Goal: Task Accomplishment & Management: Use online tool/utility

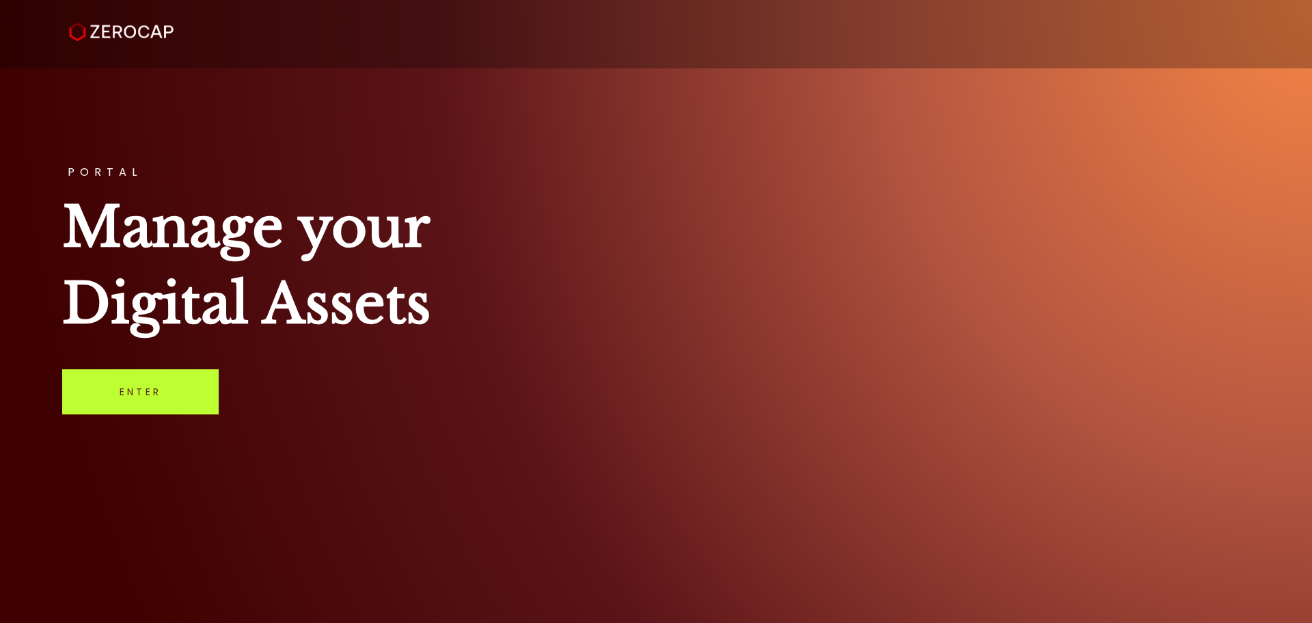
click at [141, 403] on link "Enter" at bounding box center [140, 391] width 157 height 45
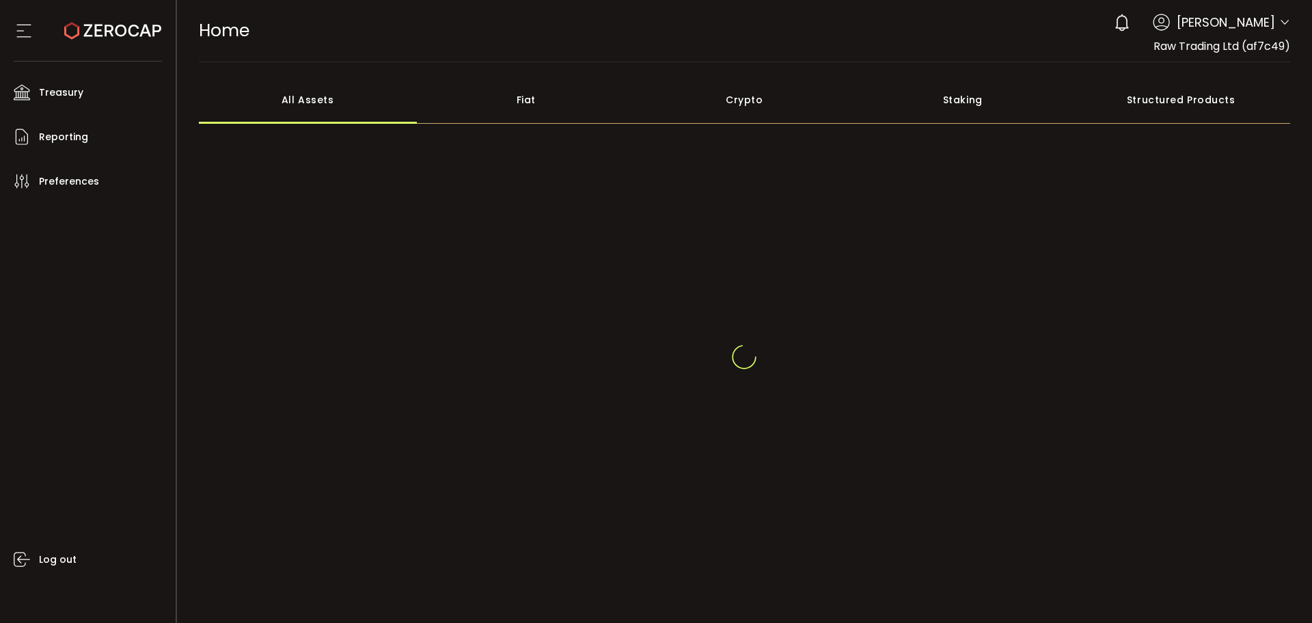
click at [1284, 21] on icon at bounding box center [1285, 22] width 11 height 11
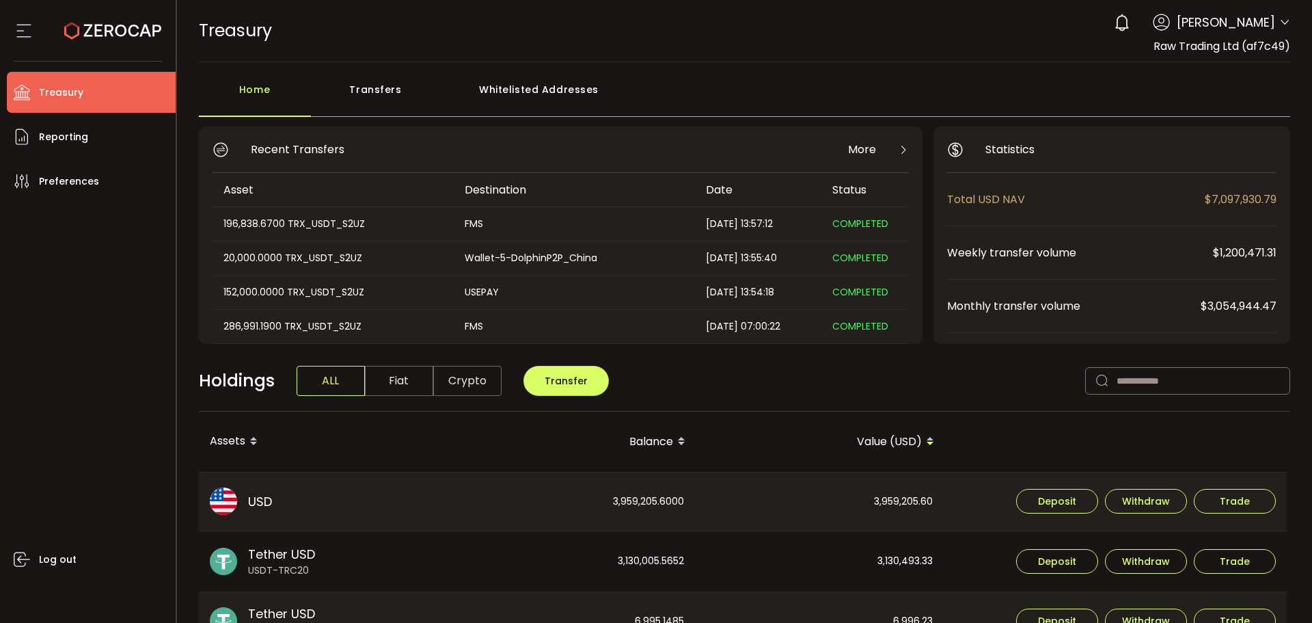
click at [1280, 21] on icon at bounding box center [1285, 22] width 11 height 11
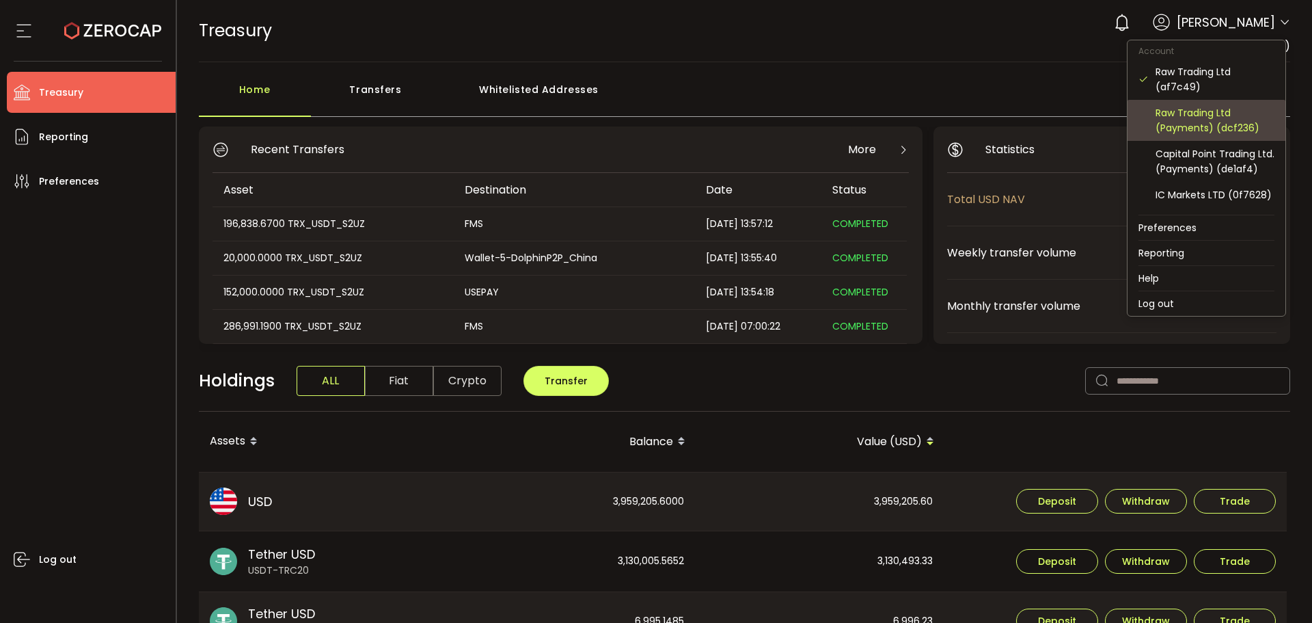
click at [1195, 126] on div "Raw Trading Ltd (Payments) (dcf236)" at bounding box center [1215, 120] width 119 height 30
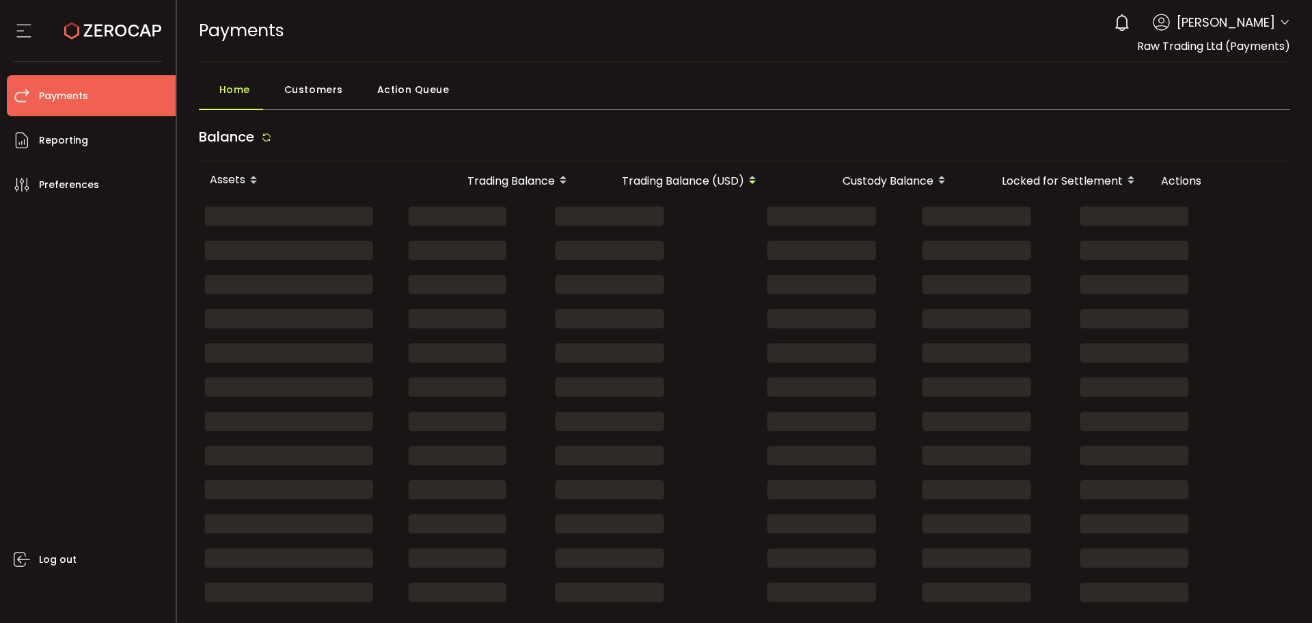
scroll to position [68, 0]
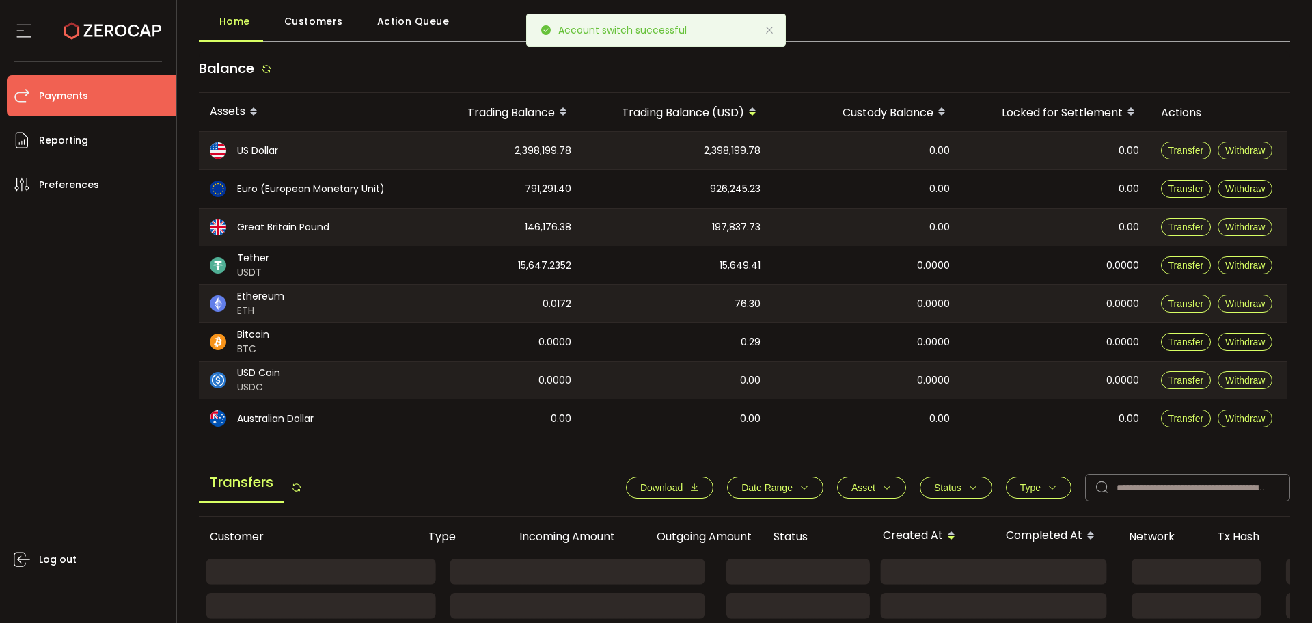
click at [773, 31] on icon at bounding box center [769, 30] width 11 height 11
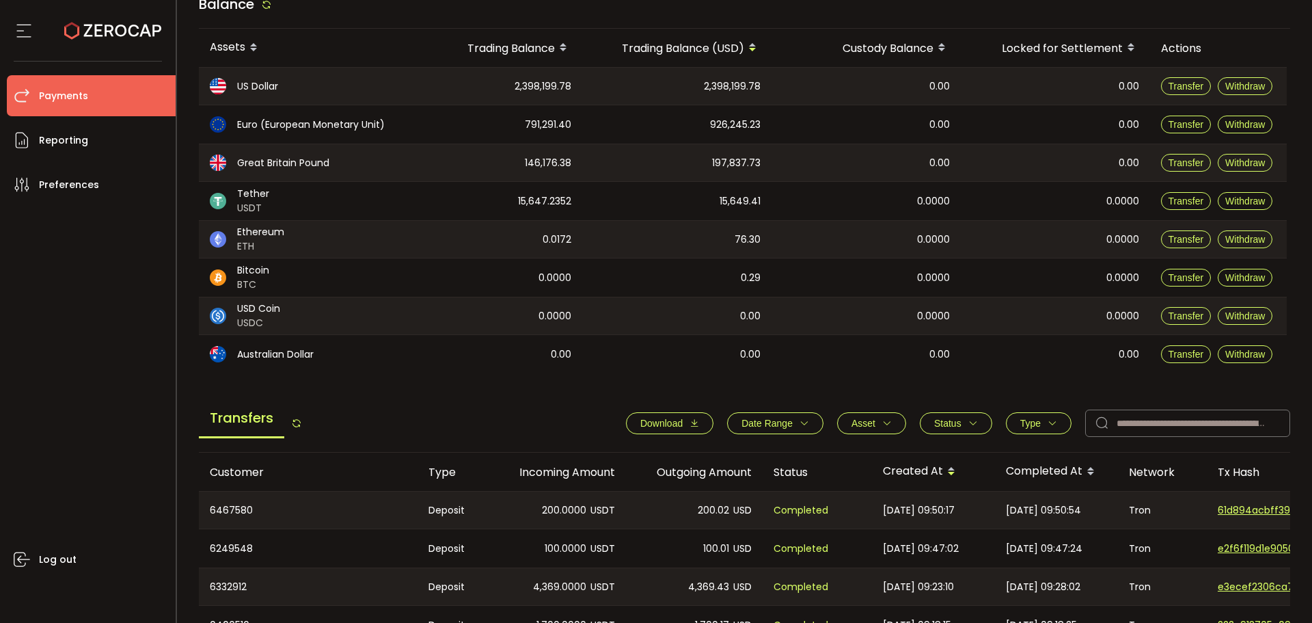
scroll to position [0, 0]
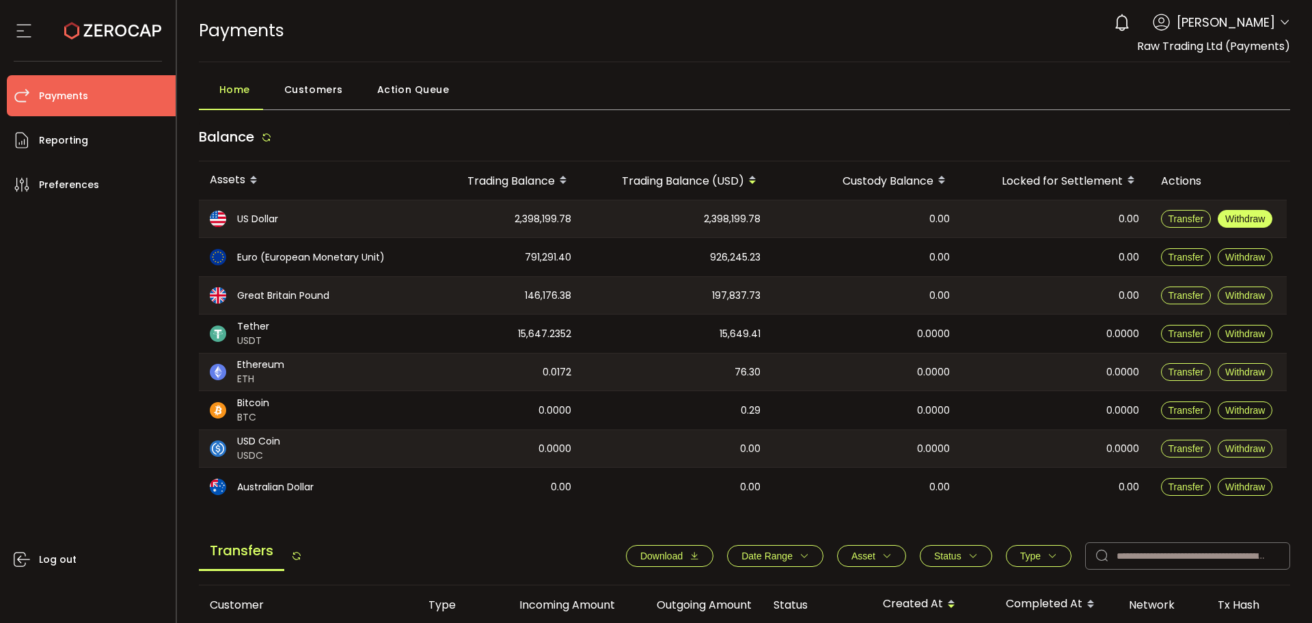
click at [1231, 210] on button "Withdraw" at bounding box center [1245, 219] width 55 height 18
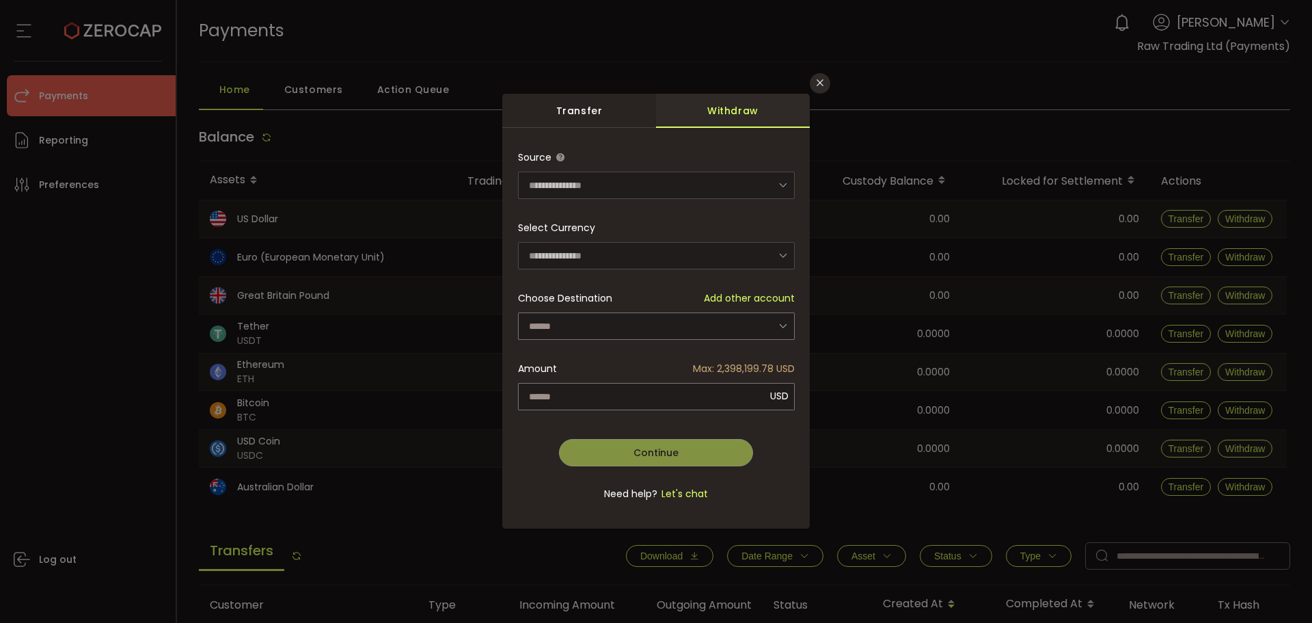
click at [720, 325] on div "dialog" at bounding box center [656, 335] width 277 height 33
click at [625, 321] on input "dialog" at bounding box center [656, 325] width 277 height 27
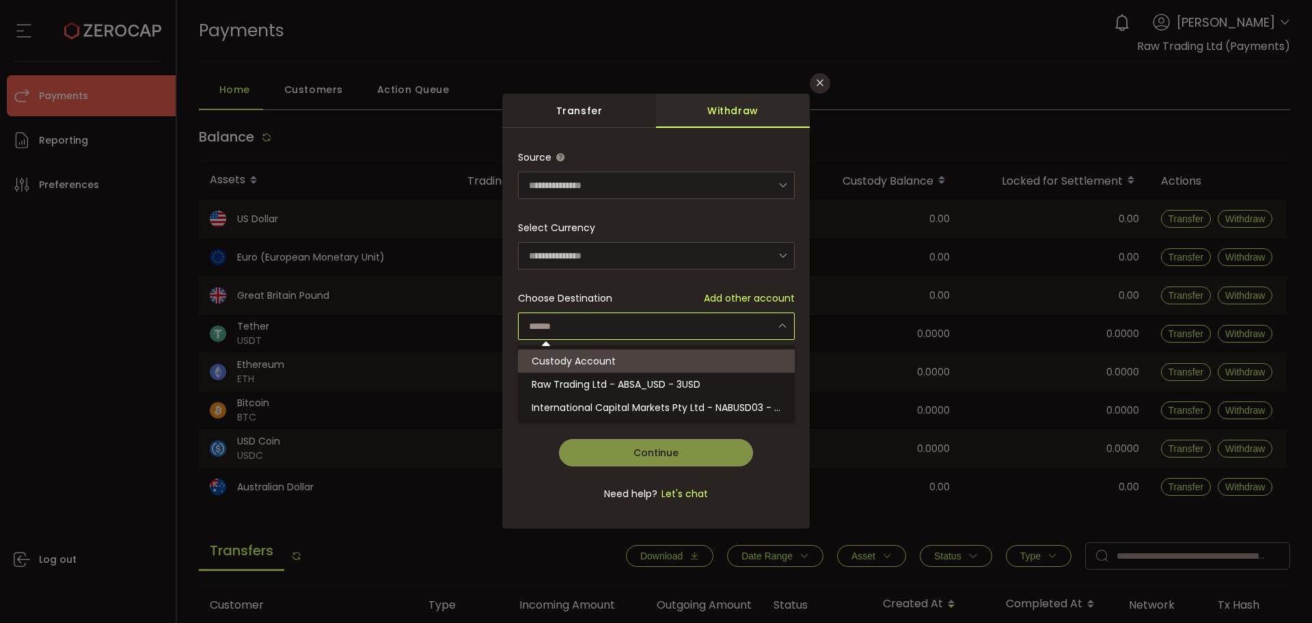
click at [601, 364] on span "Custody Account" at bounding box center [574, 361] width 84 height 14
type input "**********"
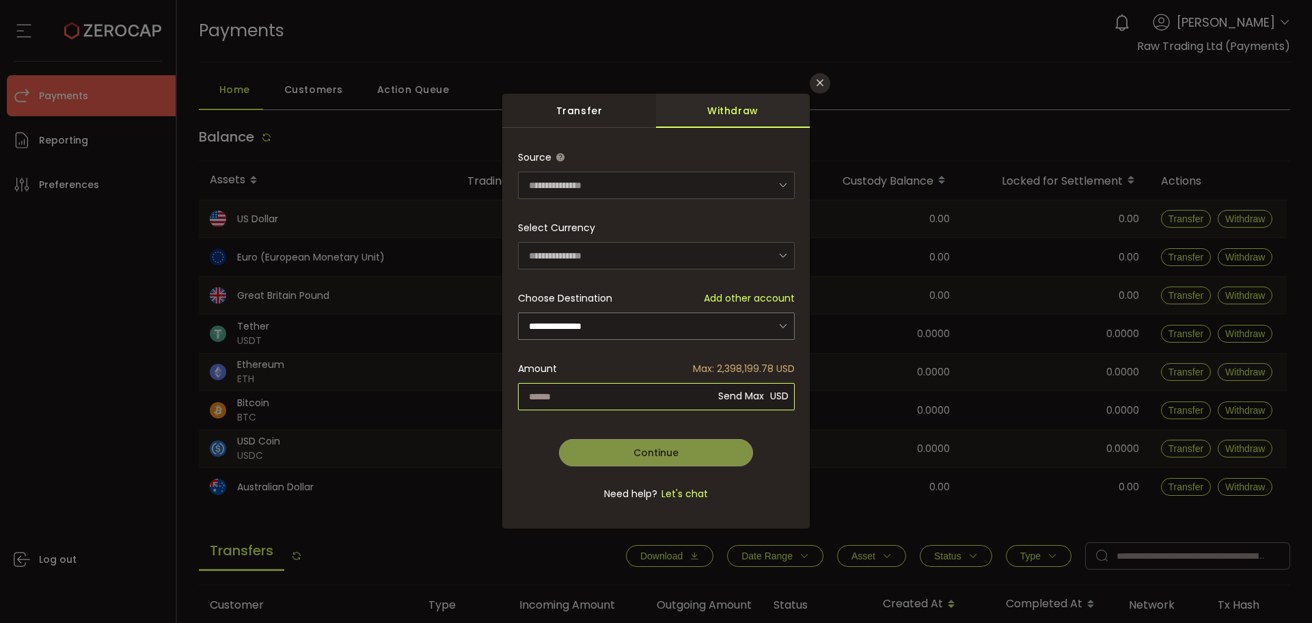
click at [630, 385] on input "dialog" at bounding box center [656, 396] width 277 height 27
type input "*********"
click at [677, 446] on div "**********" at bounding box center [656, 333] width 277 height 379
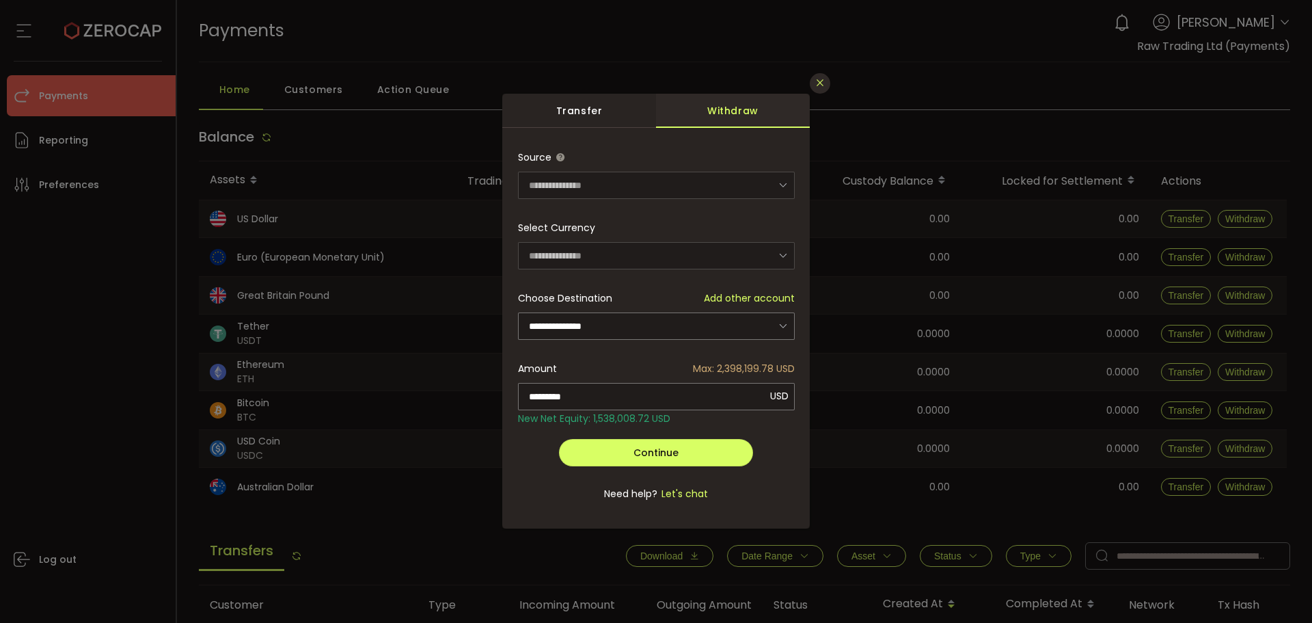
click at [825, 79] on icon "Close" at bounding box center [820, 82] width 11 height 11
type input "**********"
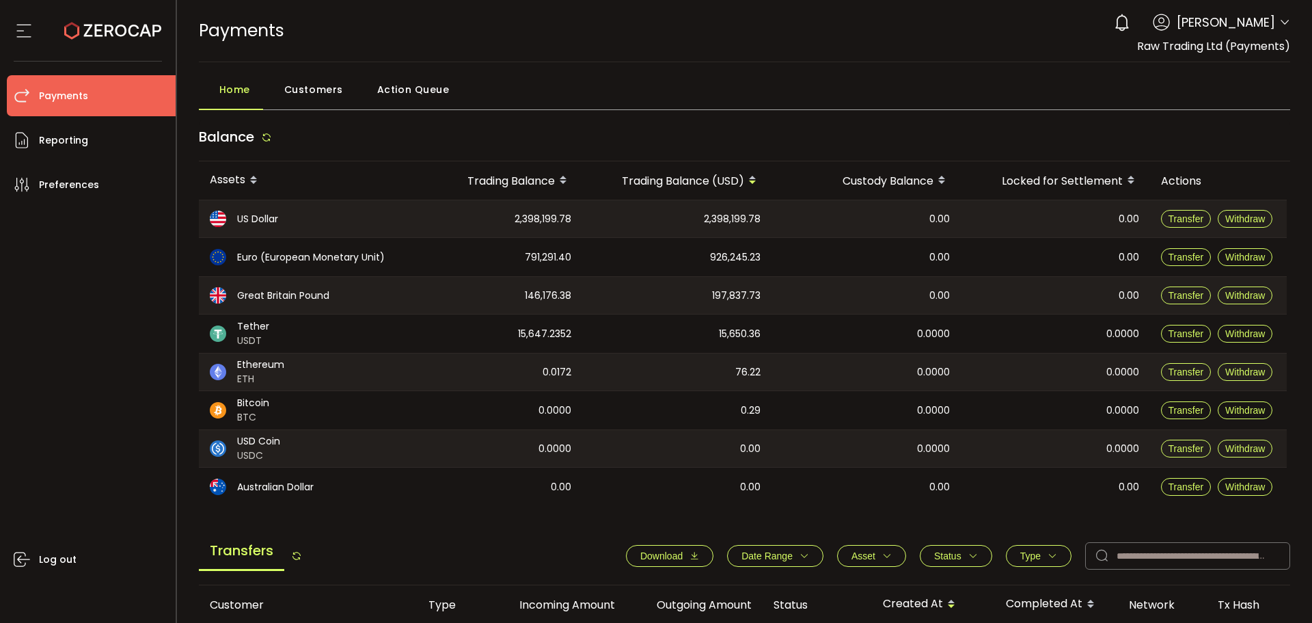
click at [824, 114] on div "Home Customers Action Queue Balance Assets Trading Balance Trading Balance (USD…" at bounding box center [745, 564] width 1092 height 976
click at [1282, 22] on icon at bounding box center [1285, 22] width 11 height 11
click at [1280, 21] on icon at bounding box center [1285, 22] width 11 height 11
drag, startPoint x: 984, startPoint y: 79, endPoint x: 1012, endPoint y: 97, distance: 33.6
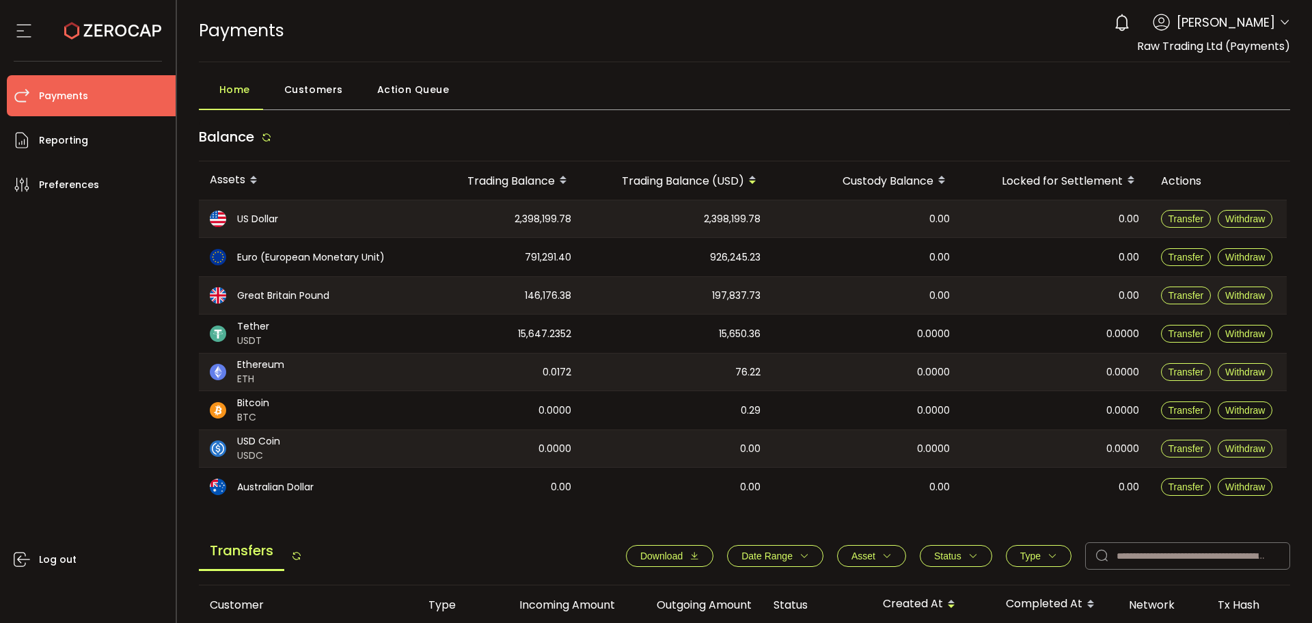
click at [994, 85] on div "Home Customers Action Queue" at bounding box center [745, 93] width 1092 height 34
drag, startPoint x: 1234, startPoint y: 218, endPoint x: 1239, endPoint y: 230, distance: 12.3
click at [1235, 219] on span "Withdraw" at bounding box center [1246, 218] width 40 height 11
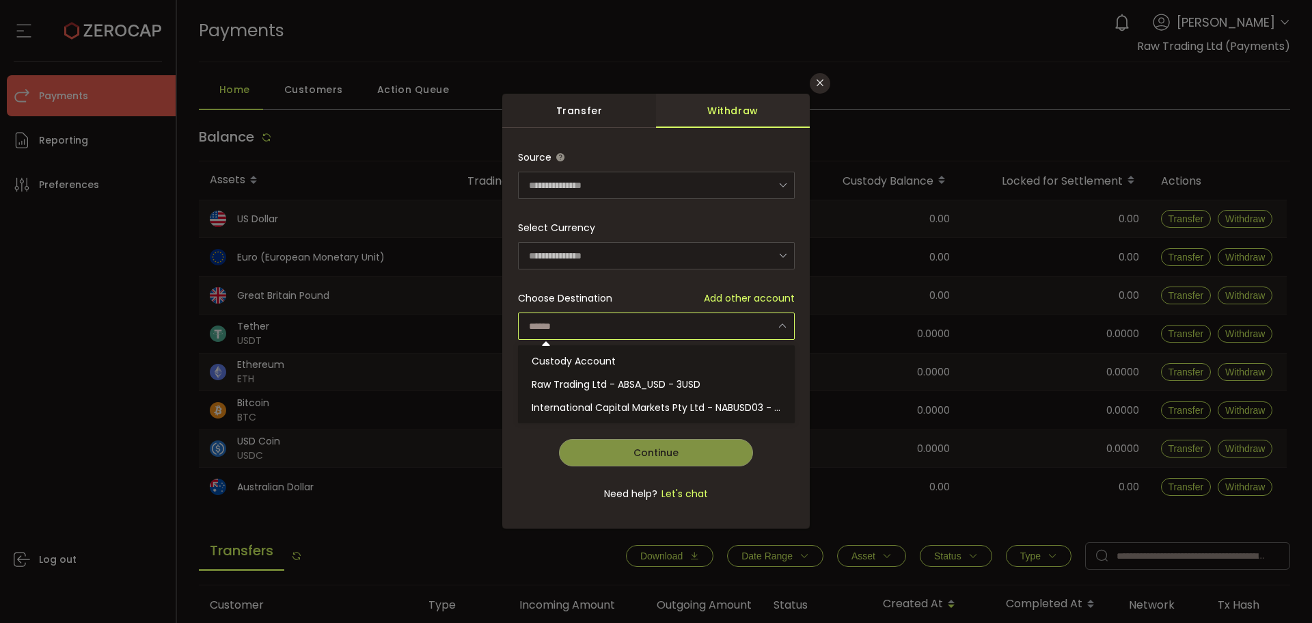
click at [614, 323] on input "dialog" at bounding box center [656, 325] width 277 height 27
click at [612, 366] on span "Custody Account" at bounding box center [574, 361] width 84 height 14
type input "**********"
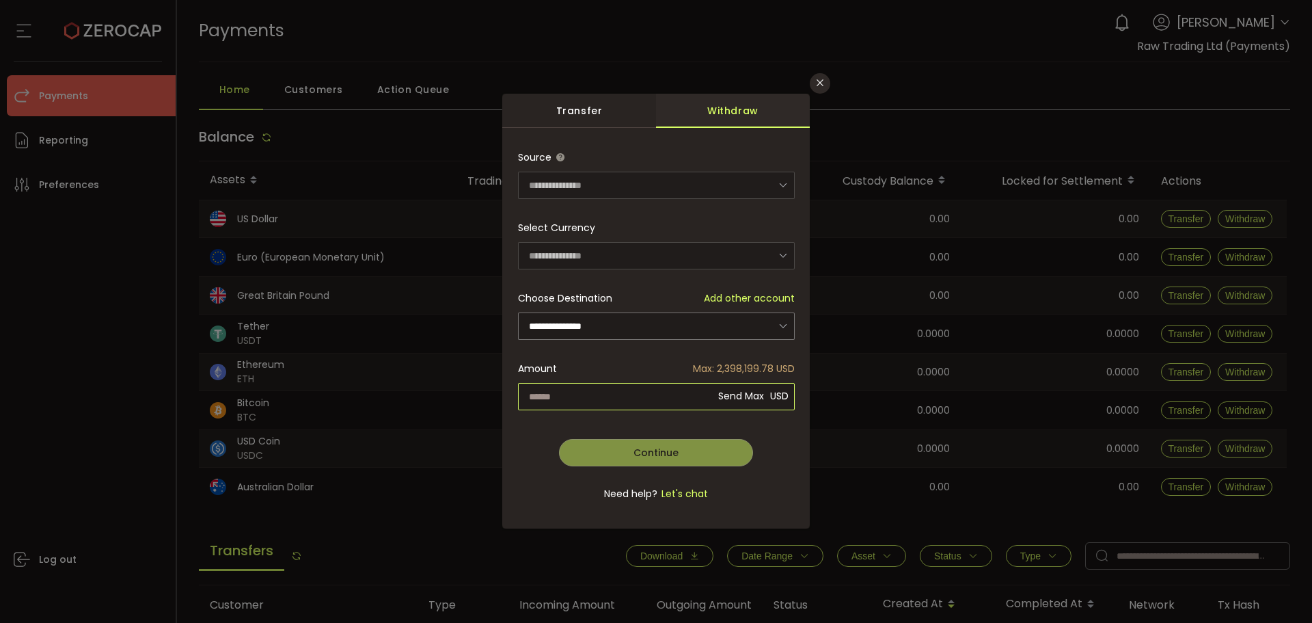
click at [619, 386] on input "dialog" at bounding box center [656, 396] width 277 height 27
type input "*********"
click at [757, 418] on div "**********" at bounding box center [656, 333] width 277 height 379
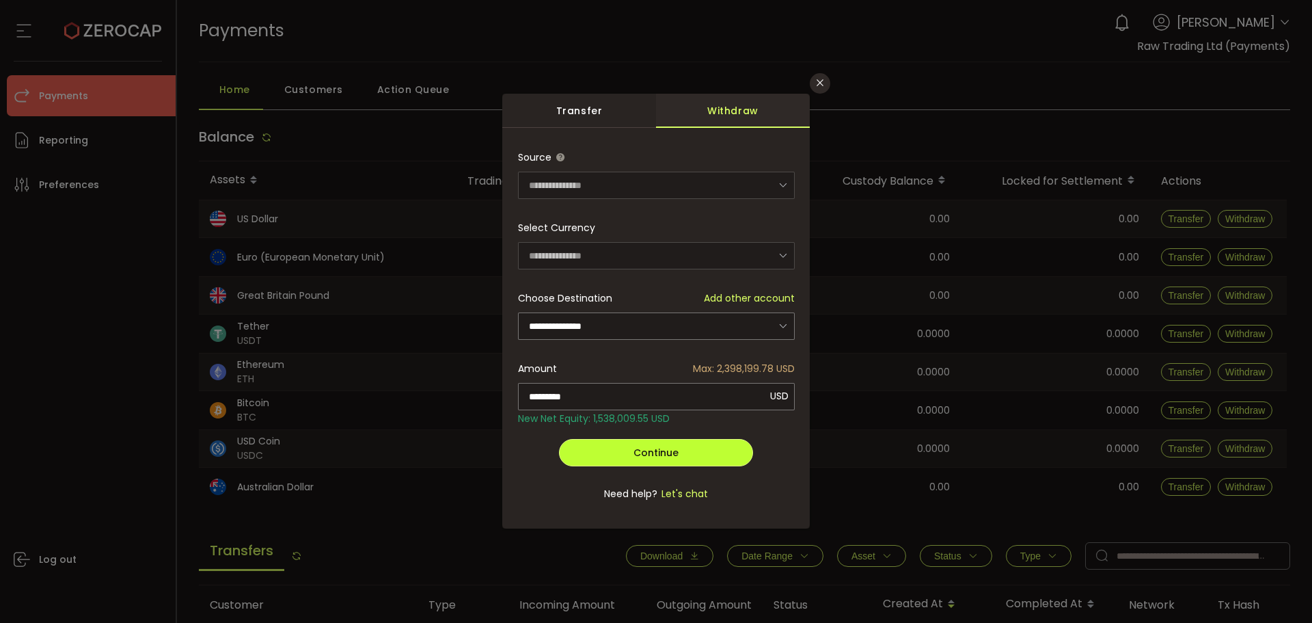
click at [651, 452] on span "Continue" at bounding box center [656, 453] width 45 height 14
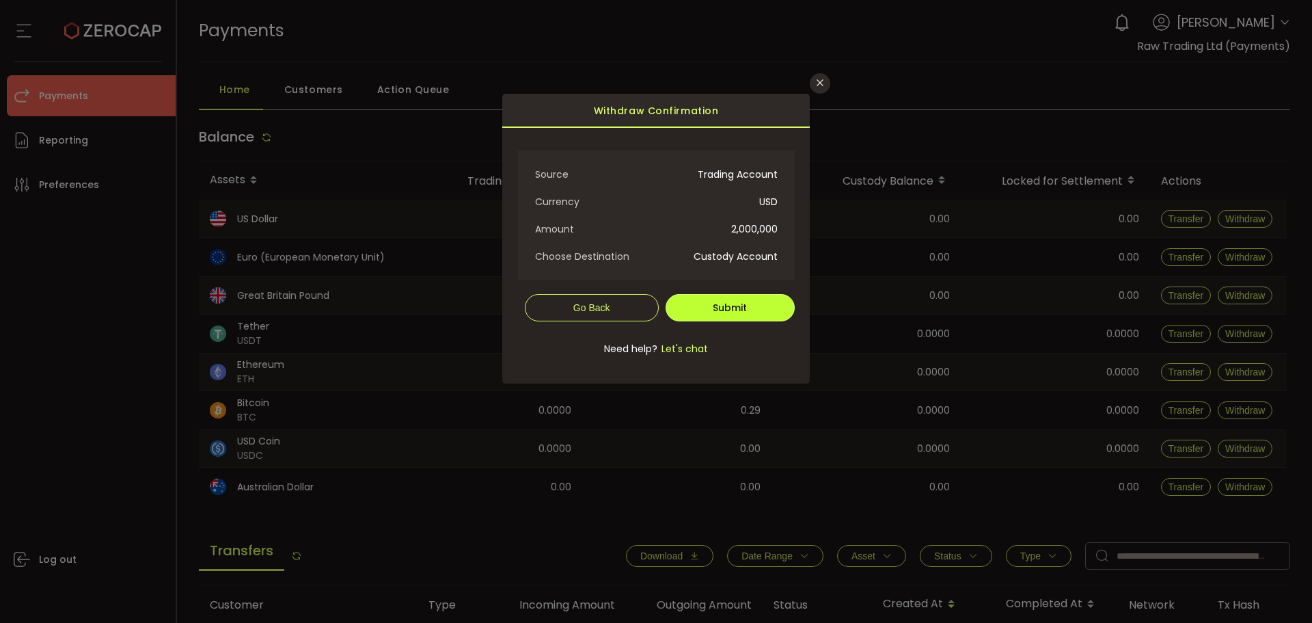
click at [722, 301] on span "Submit" at bounding box center [730, 308] width 34 height 14
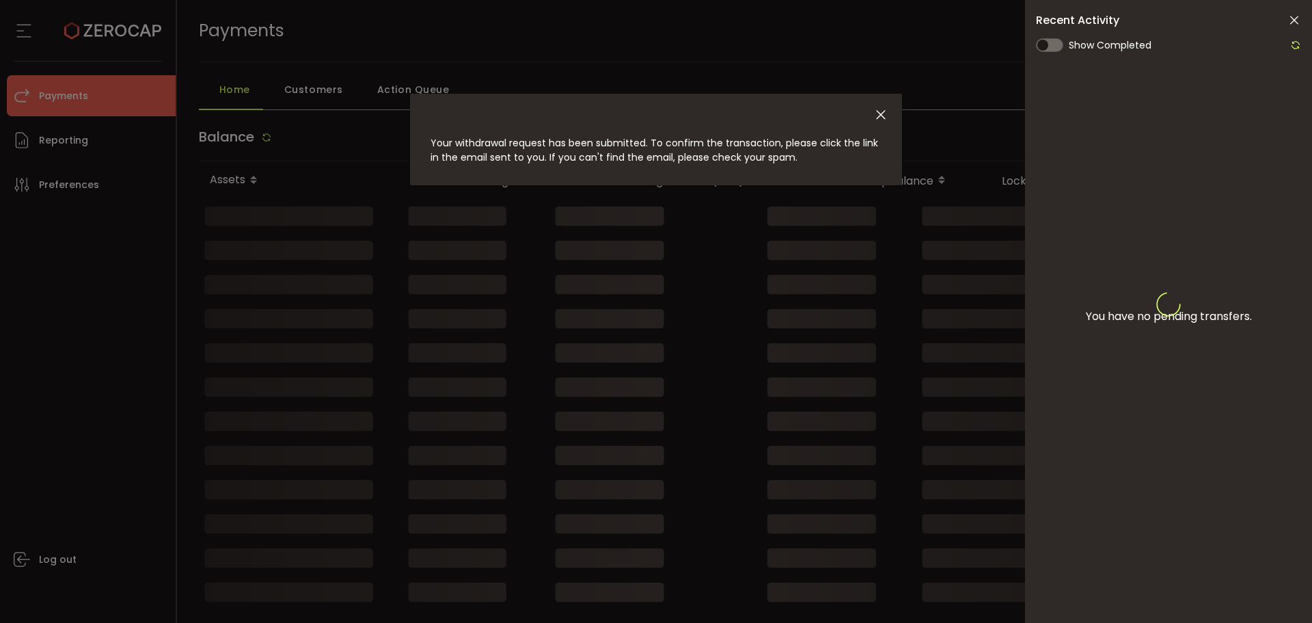
click at [1295, 18] on icon at bounding box center [1295, 21] width 14 height 14
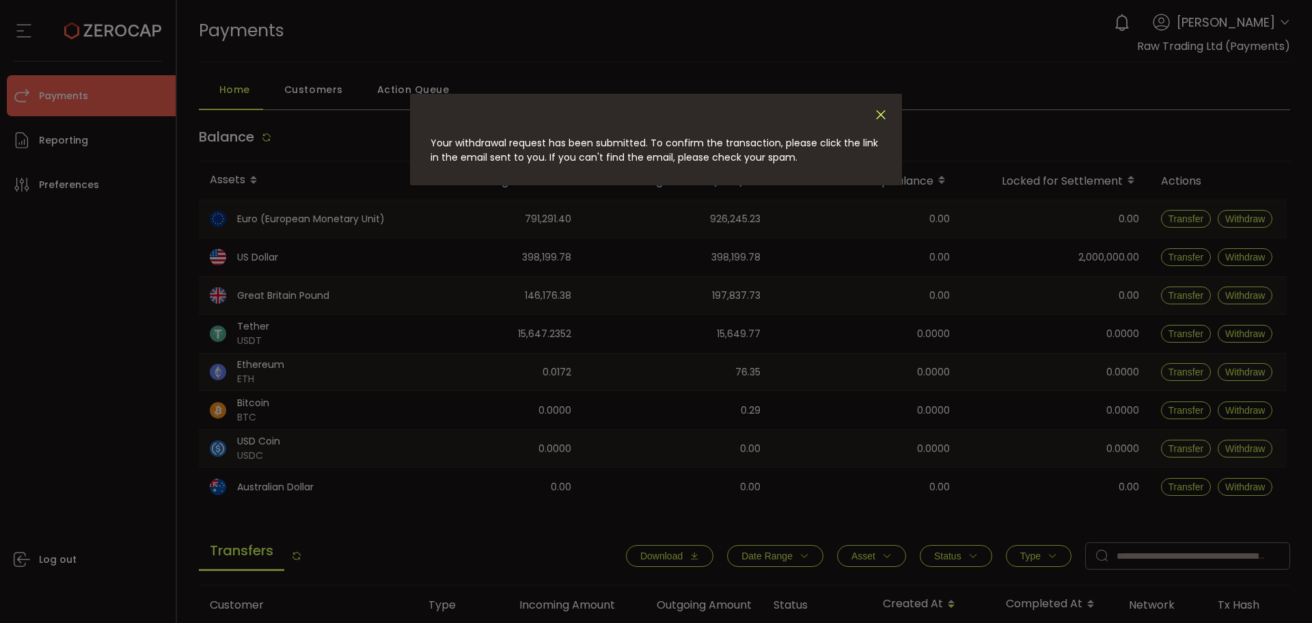
click at [881, 109] on icon "Close" at bounding box center [881, 114] width 15 height 15
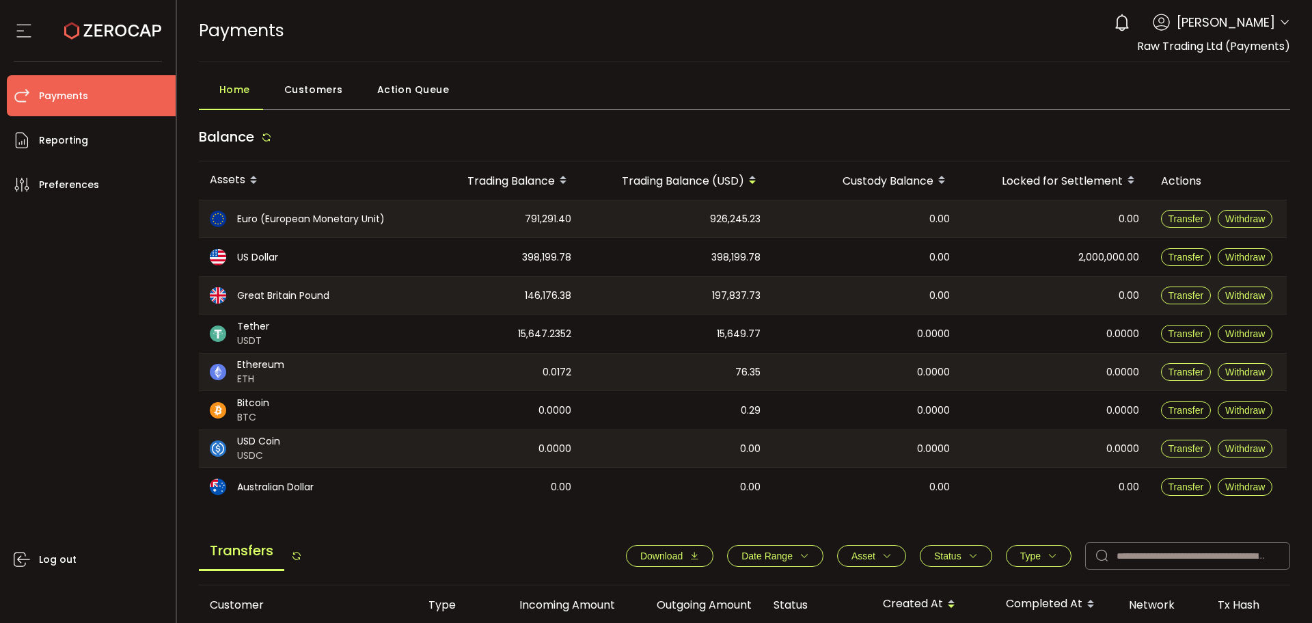
drag, startPoint x: 1044, startPoint y: 238, endPoint x: 1128, endPoint y: 278, distance: 93.0
click at [1128, 278] on tbody "Euro (European Monetary Unit) 791,291.40 926,245.23 0.00 0.00 Transfer Withdraw…" at bounding box center [743, 353] width 1088 height 306
drag, startPoint x: 1081, startPoint y: 256, endPoint x: 1140, endPoint y: 255, distance: 59.5
click at [1140, 255] on div "2,000,000.00" at bounding box center [1055, 257] width 189 height 38
